Goal: Check status

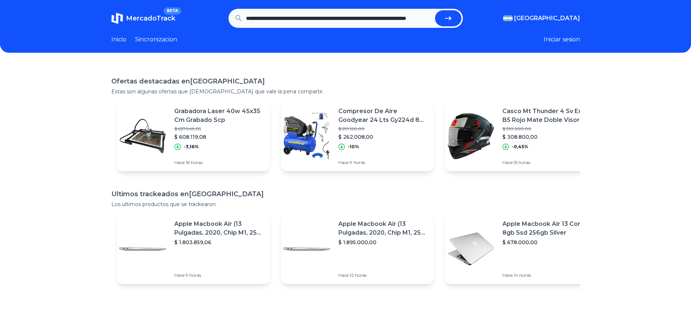
scroll to position [0, 74]
click at [435, 10] on button "submit" at bounding box center [448, 18] width 26 height 16
type input "**********"
